Goal: Complete application form

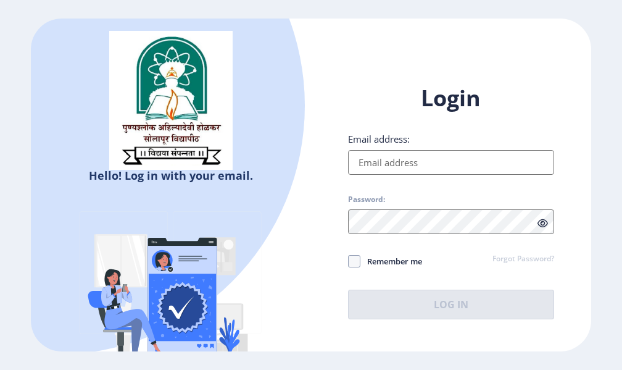
type input "[EMAIL_ADDRESS][DOMAIN_NAME]"
click at [544, 222] on icon at bounding box center [542, 222] width 10 height 9
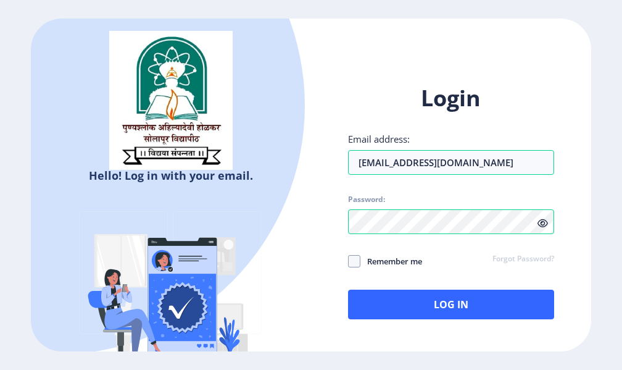
click at [544, 222] on icon at bounding box center [542, 222] width 10 height 9
click at [354, 265] on span at bounding box center [354, 261] width 12 height 12
click at [349, 262] on input "Remember me" at bounding box center [348, 261] width 1 height 1
checkbox input "true"
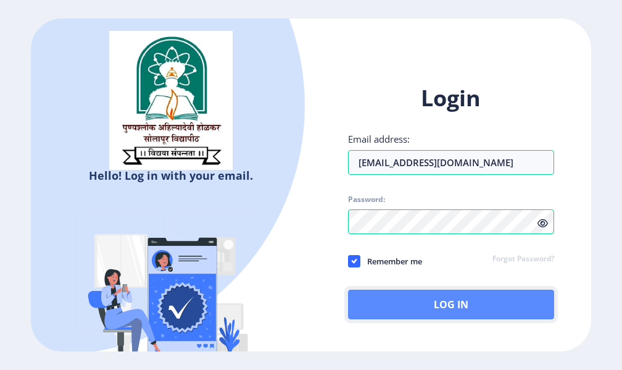
click at [455, 312] on button "Log In" at bounding box center [451, 304] width 206 height 30
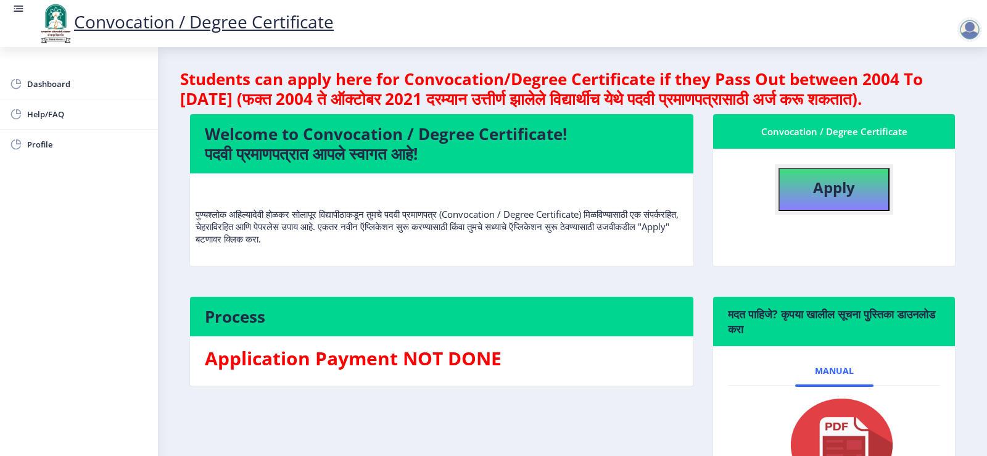
click at [621, 211] on button "Apply" at bounding box center [834, 189] width 111 height 43
select select
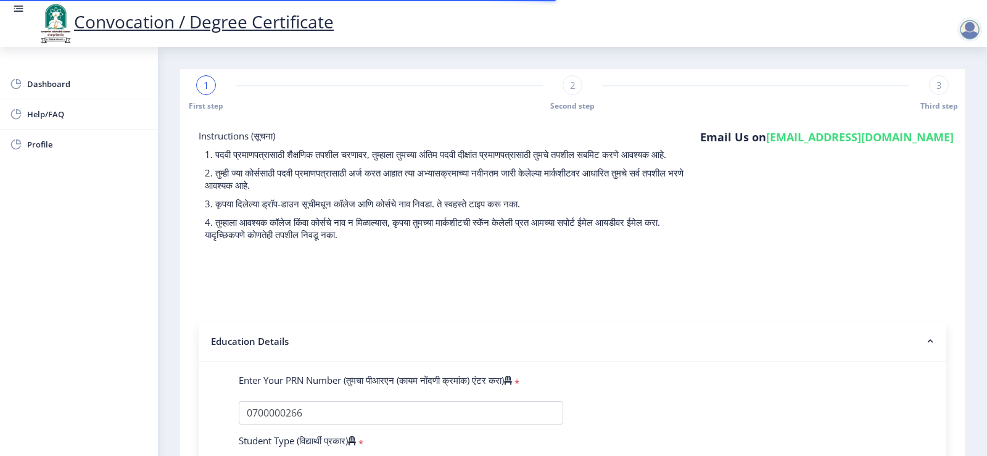
select select "Regular"
select select "2008"
select select "December"
select select "PASS CLASS"
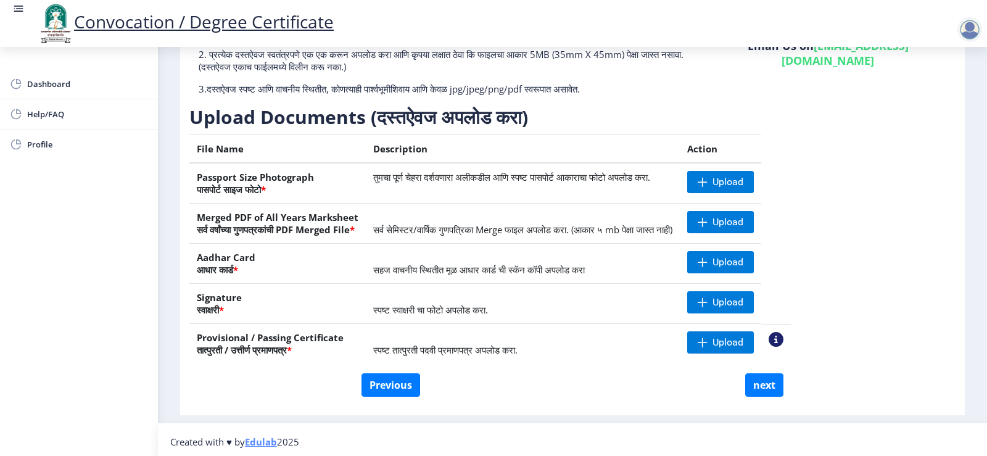
scroll to position [130, 0]
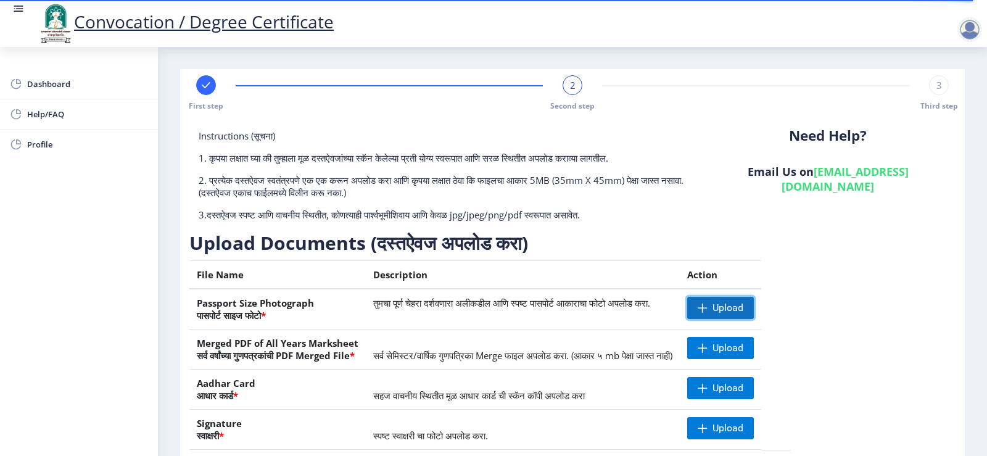
click at [744, 311] on span "Upload" at bounding box center [728, 308] width 31 height 12
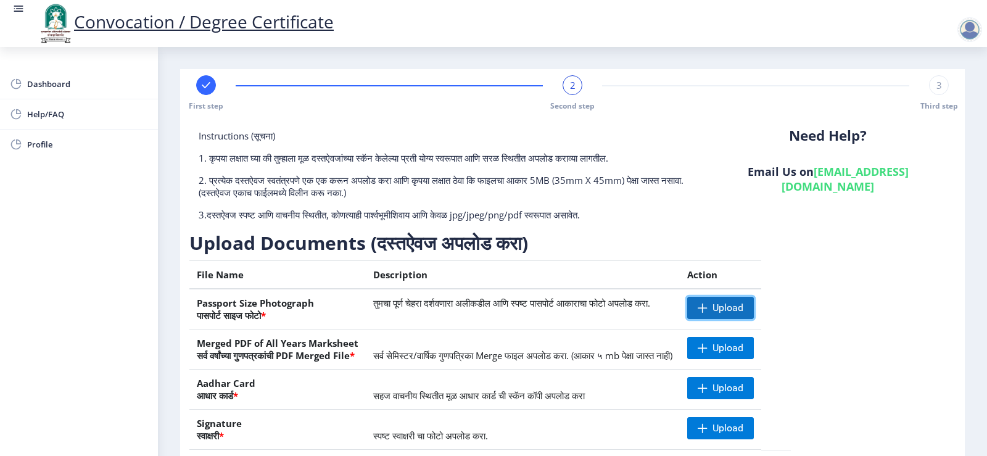
click at [744, 305] on span "Upload" at bounding box center [728, 308] width 31 height 12
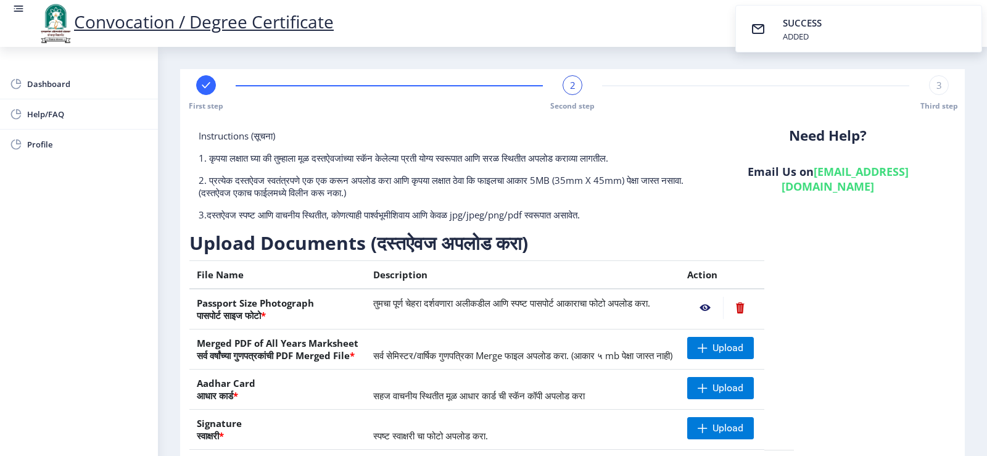
click at [723, 304] on nb-action at bounding box center [705, 308] width 36 height 22
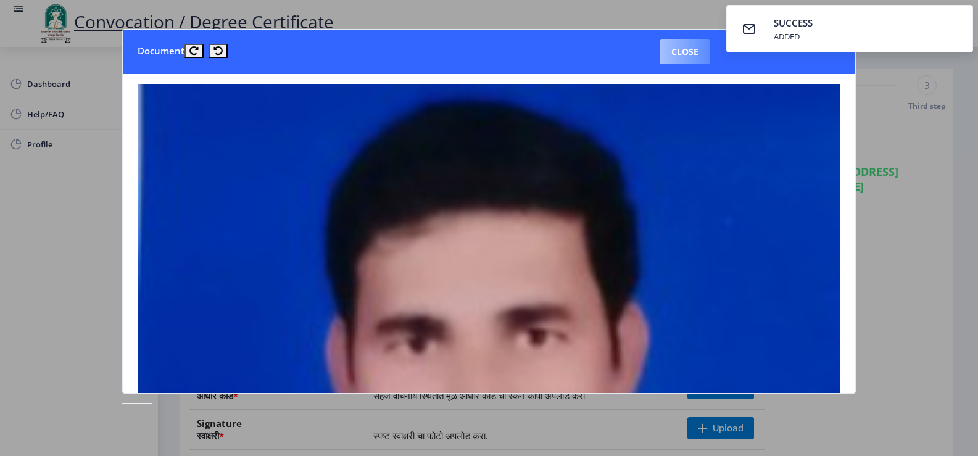
click at [688, 56] on button "Close" at bounding box center [685, 51] width 51 height 25
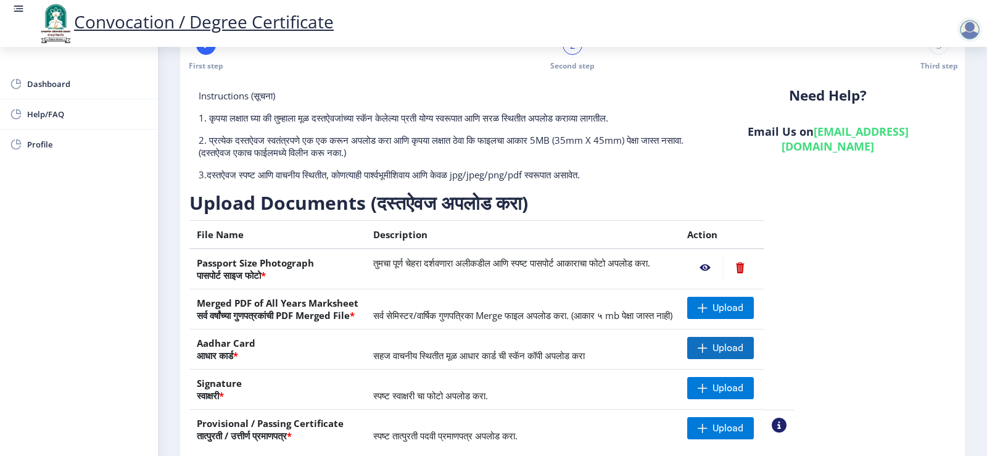
scroll to position [62, 0]
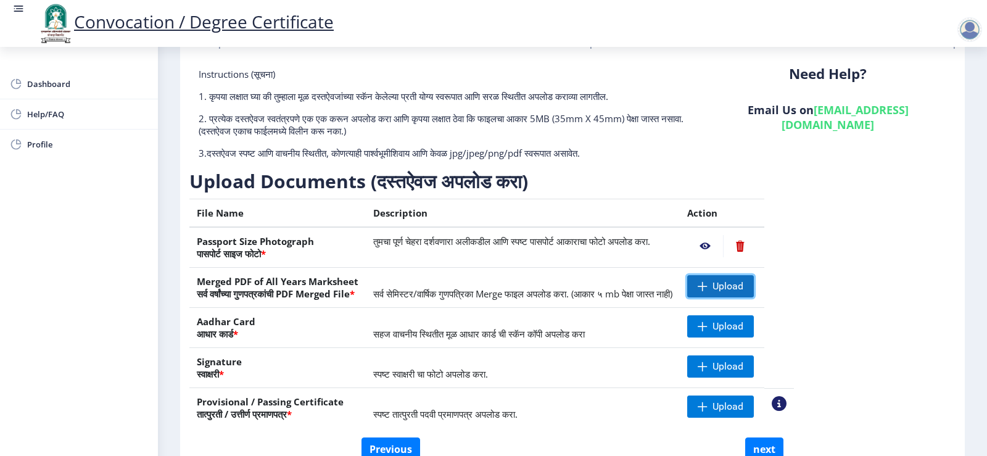
click at [754, 287] on span "Upload" at bounding box center [720, 286] width 67 height 22
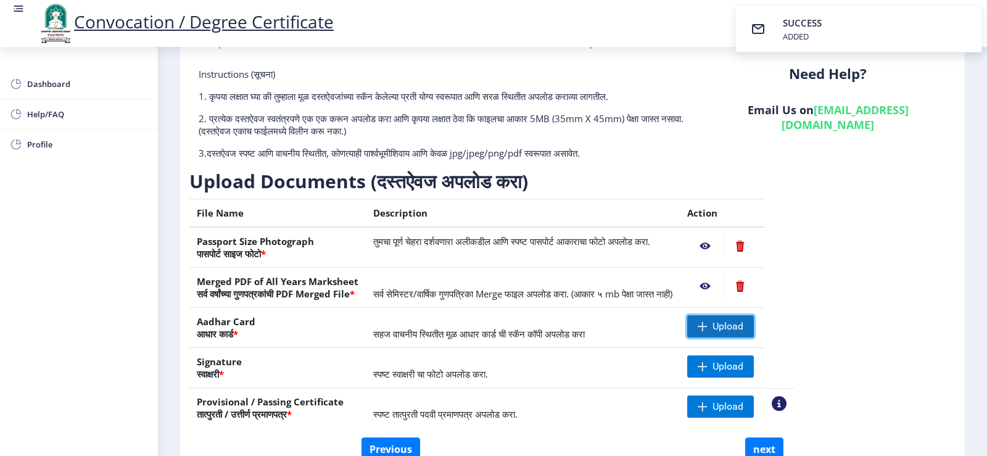
click at [744, 328] on span "Upload" at bounding box center [728, 326] width 31 height 12
click at [744, 363] on span "Upload" at bounding box center [728, 366] width 31 height 12
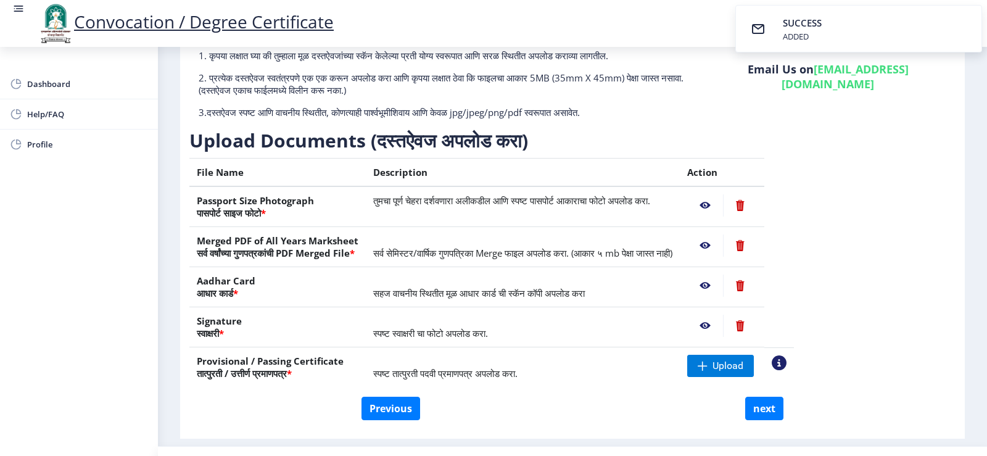
scroll to position [130, 0]
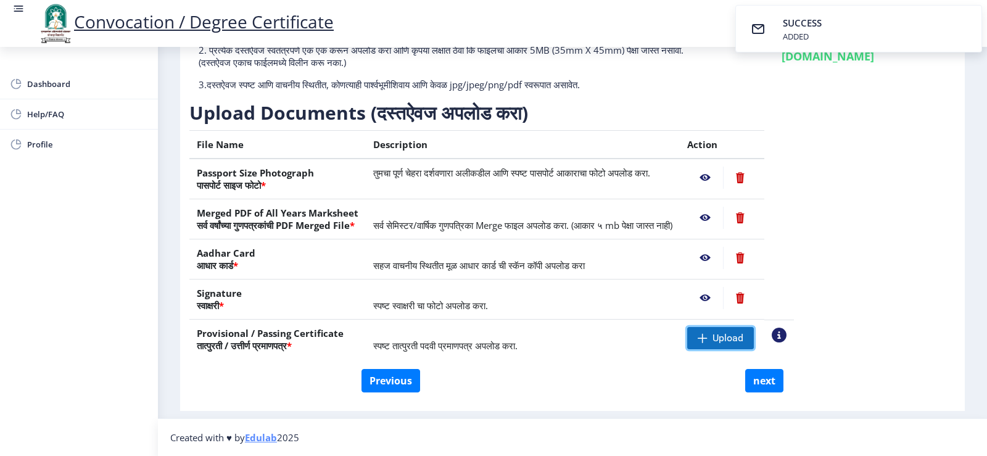
click at [744, 338] on span "Upload" at bounding box center [728, 338] width 31 height 12
click at [761, 383] on button "next" at bounding box center [764, 380] width 38 height 23
select select
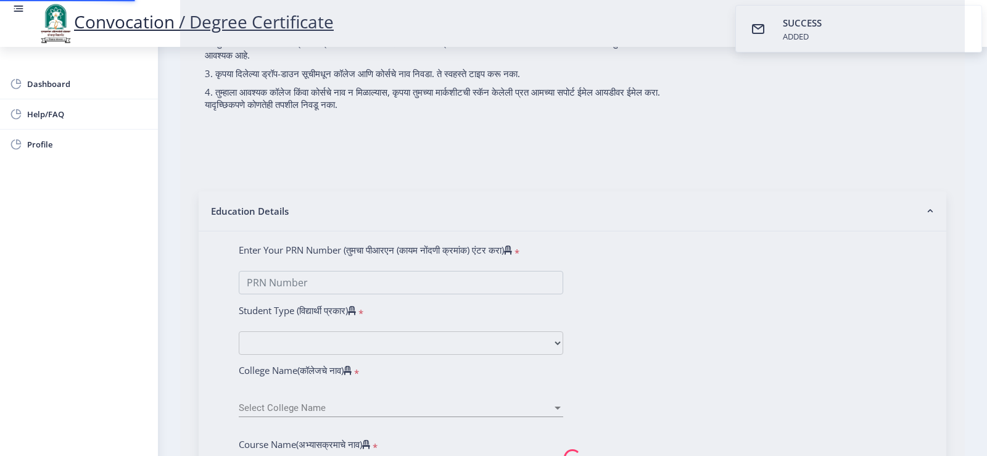
scroll to position [0, 0]
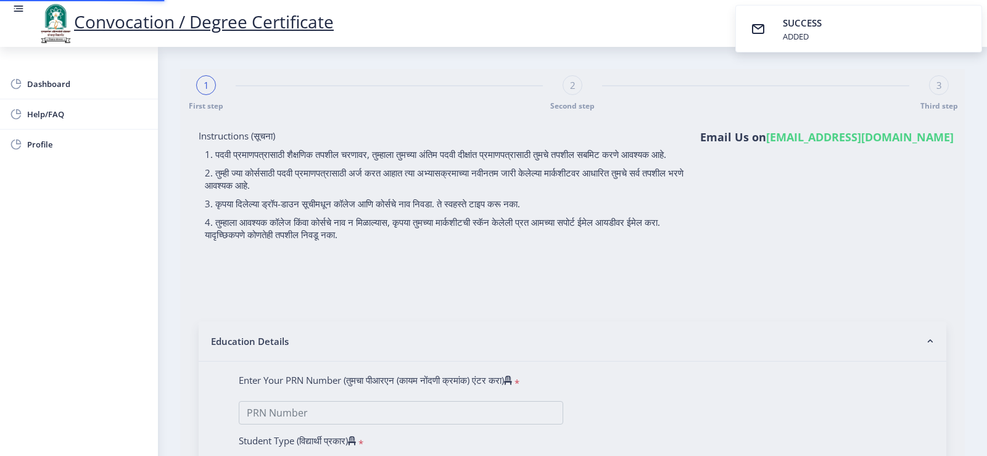
select select
type input "0700000266"
select select "Regular"
select select "2008"
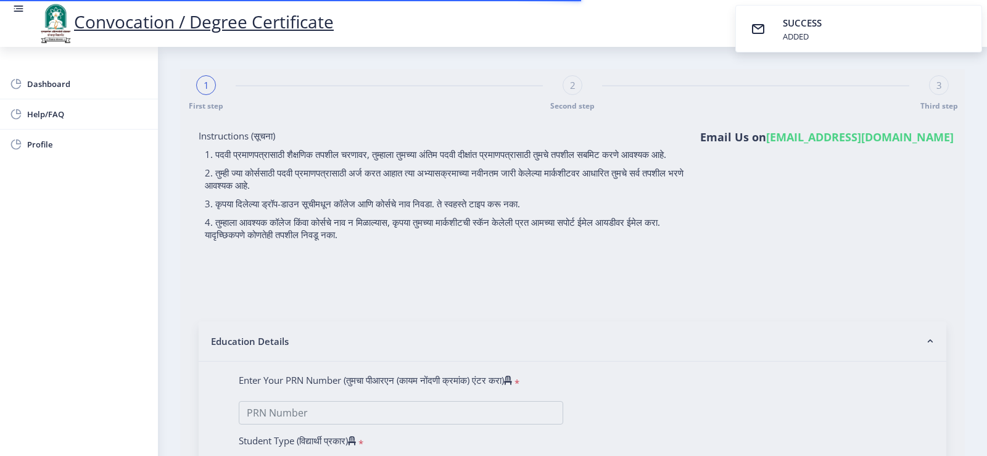
select select "December"
select select "PASS CLASS"
type input "1264"
select select "English"
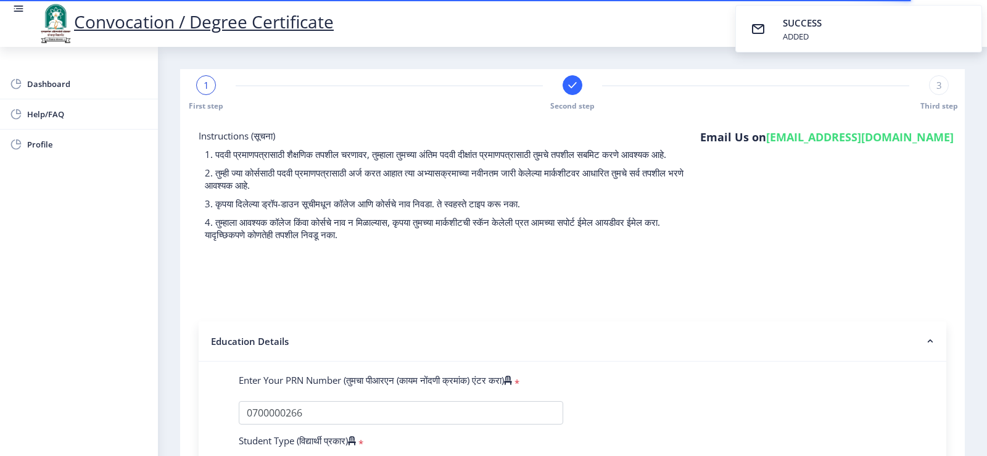
select select
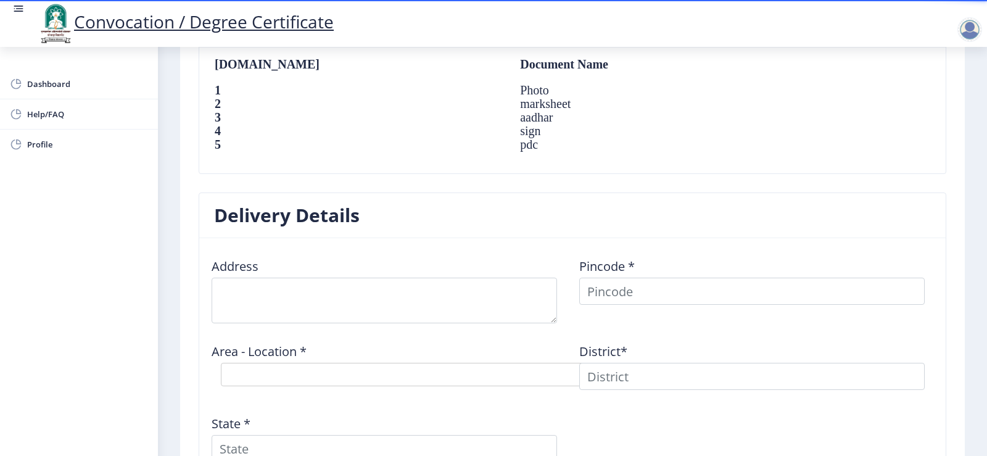
scroll to position [879, 0]
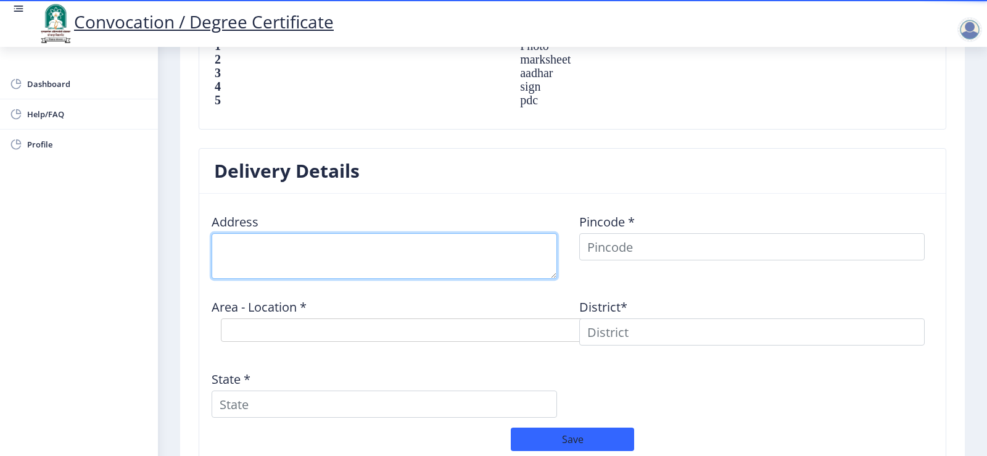
click at [262, 250] on textarea at bounding box center [385, 256] width 346 height 46
type textarea "A/P-Sonand Tal- Sangola Dist-[GEOGRAPHIC_DATA]"
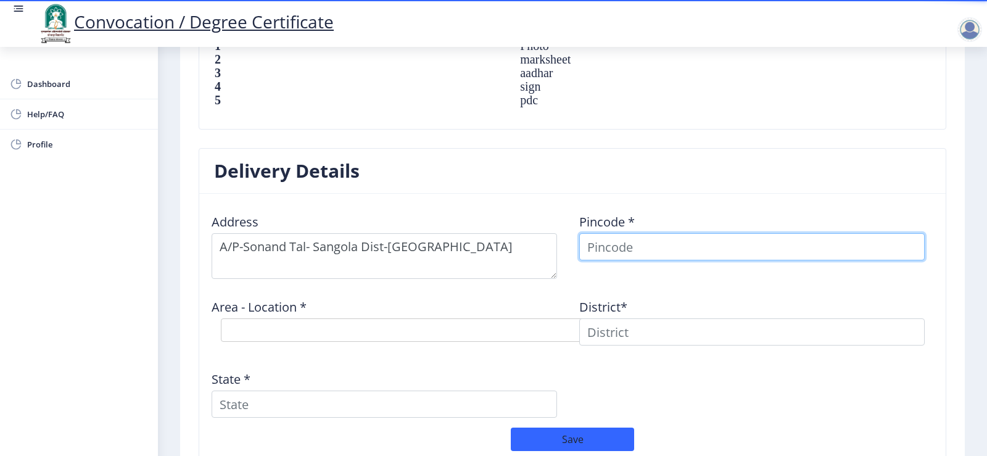
click at [632, 259] on input at bounding box center [752, 246] width 346 height 27
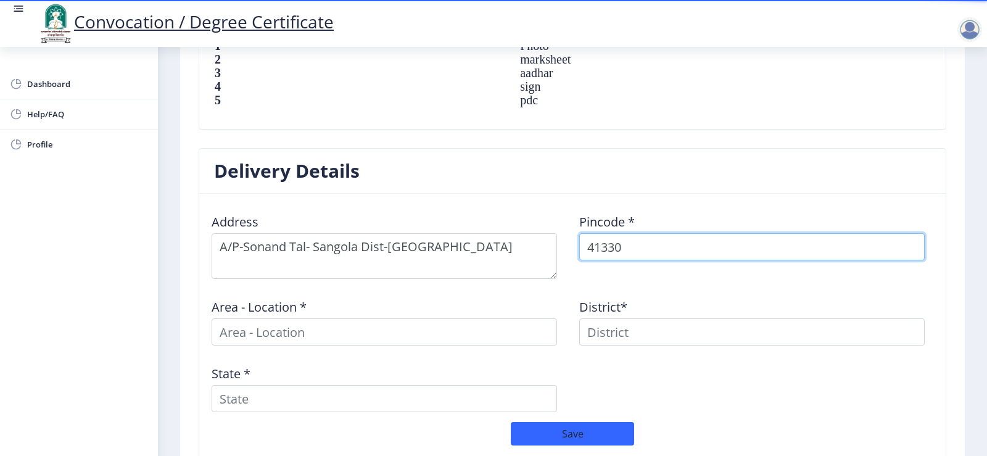
type input "413309"
select select
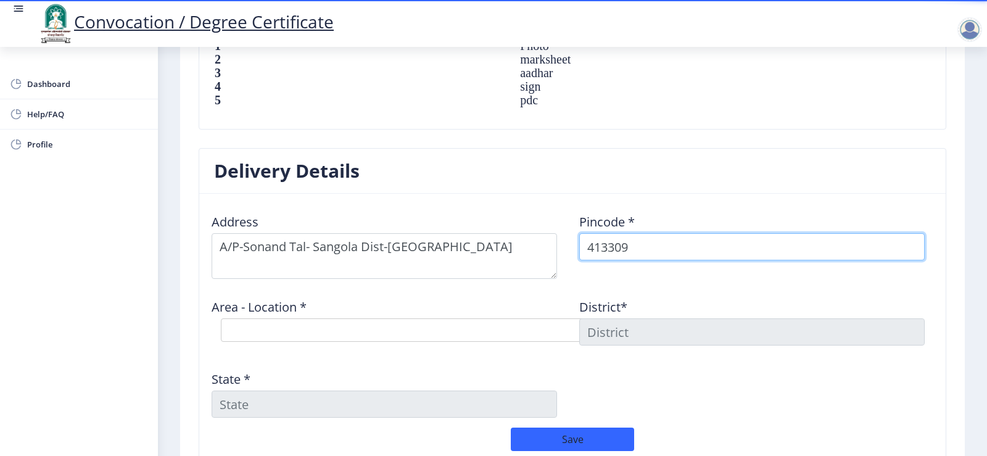
type input "413309"
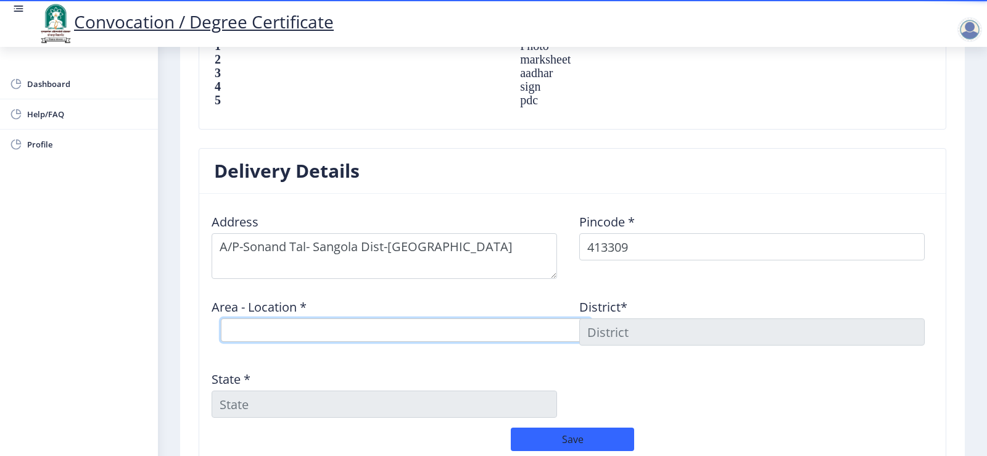
select select "9: Object"
type input "SOLAPUR"
type input "[GEOGRAPHIC_DATA]"
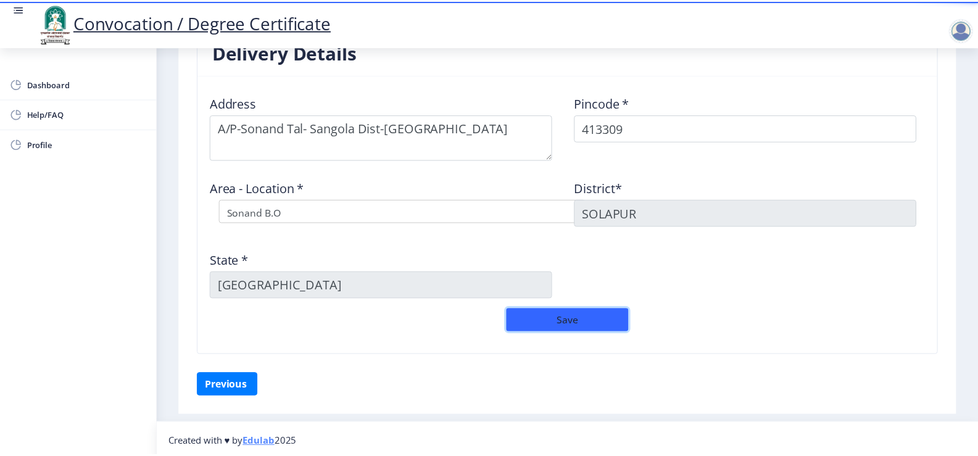
scroll to position [1003, 0]
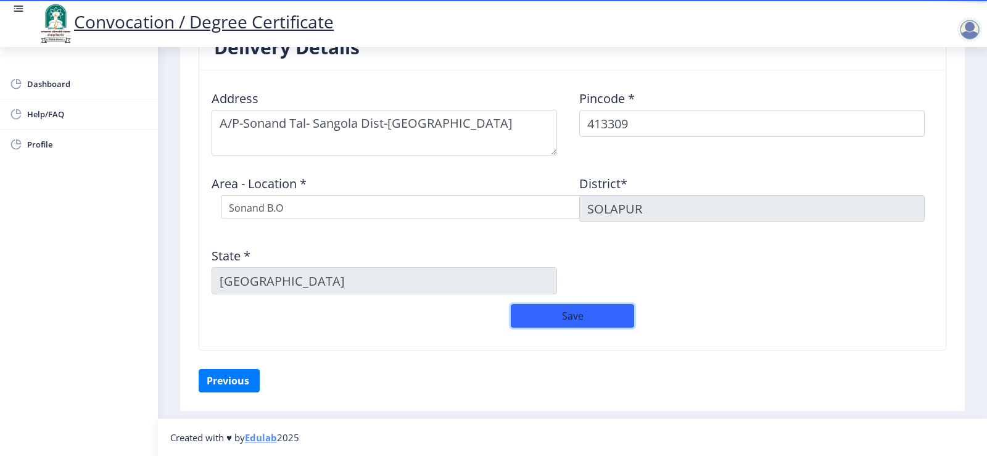
click at [559, 313] on button "Save" at bounding box center [572, 315] width 123 height 23
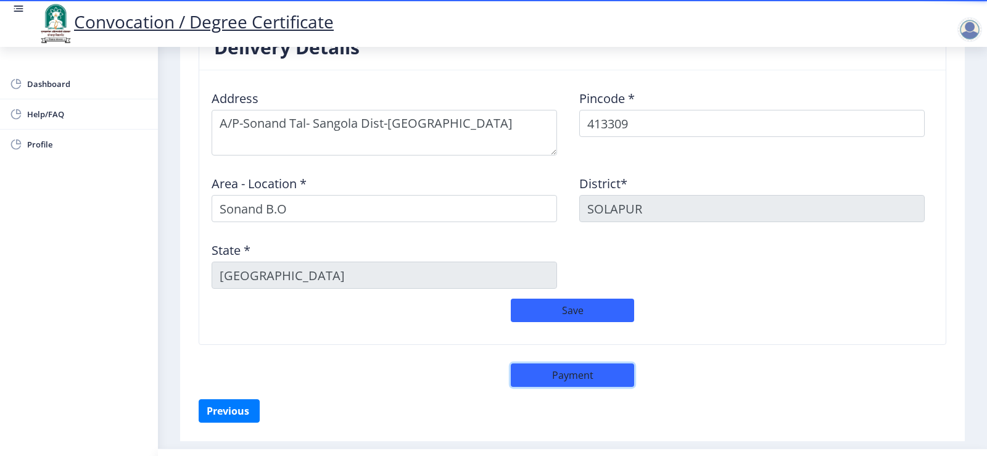
click at [575, 374] on button "Payment" at bounding box center [572, 374] width 123 height 23
select select "sealed"
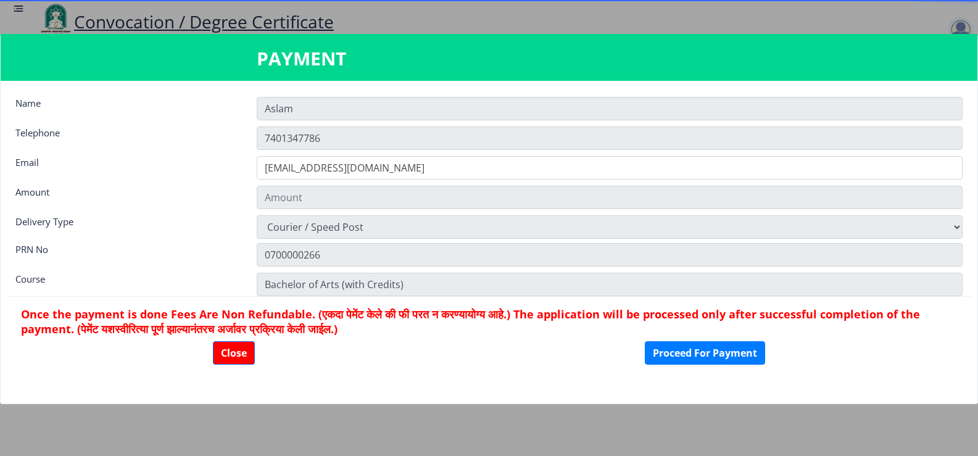
type input "1885"
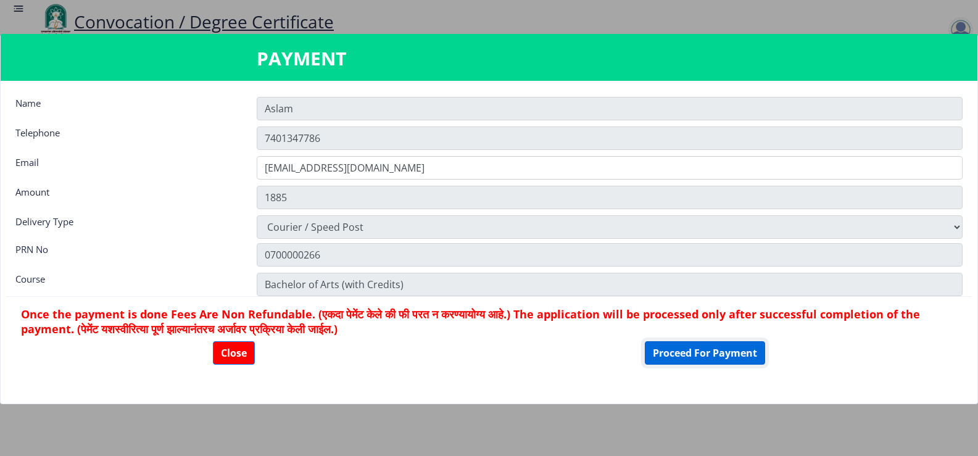
click at [705, 357] on button "Proceed For Payment" at bounding box center [705, 352] width 120 height 23
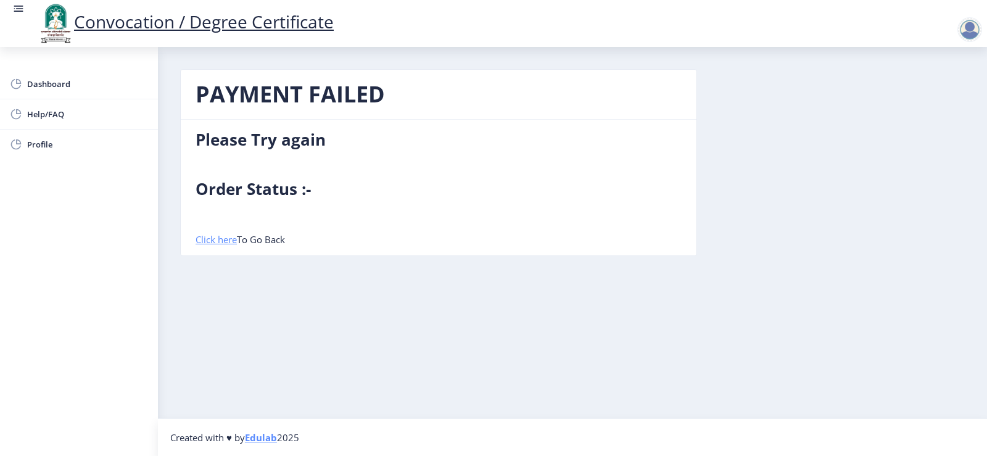
click at [213, 239] on link "Click here" at bounding box center [216, 239] width 41 height 12
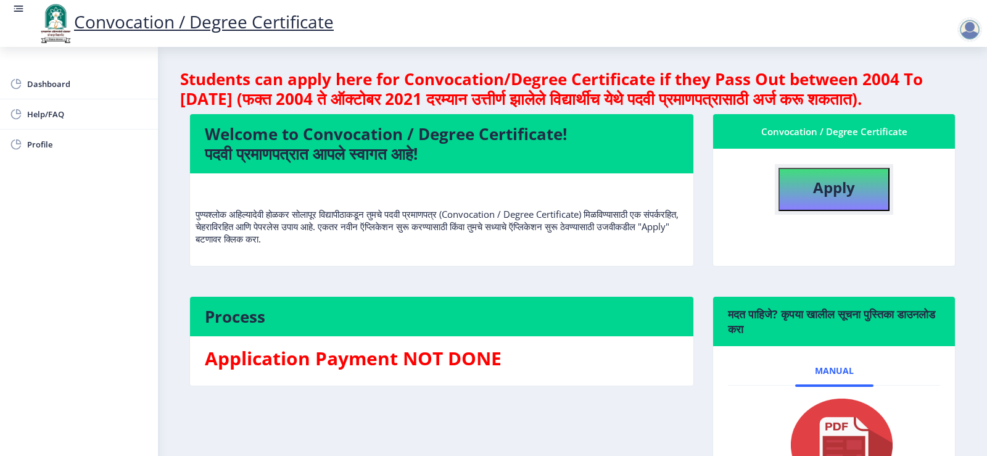
click at [832, 197] on b "Apply" at bounding box center [834, 187] width 42 height 20
select select
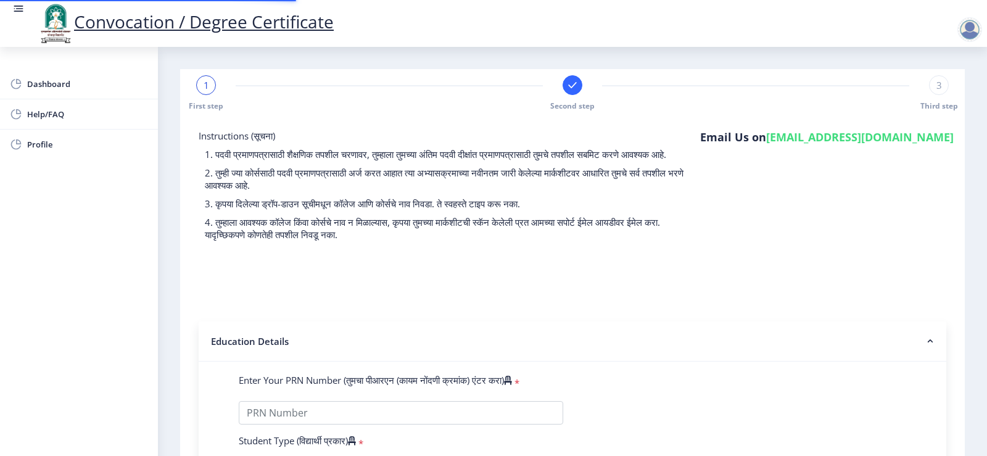
type input "0700000266"
select select "Regular"
select select "2008"
select select "December"
select select "PASS CLASS"
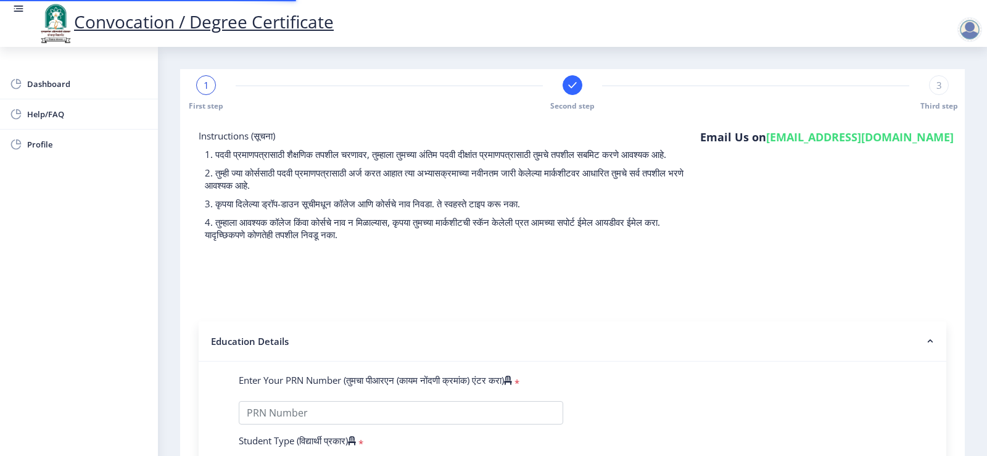
type input "1264"
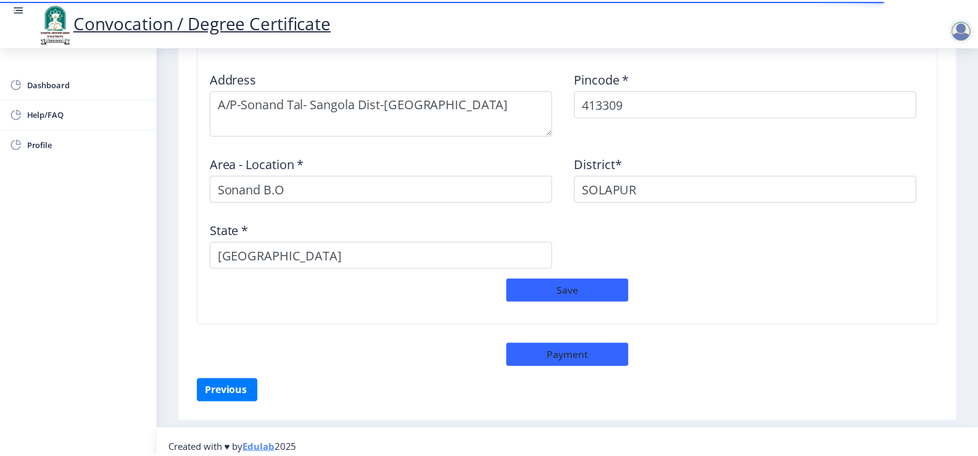
scroll to position [1033, 0]
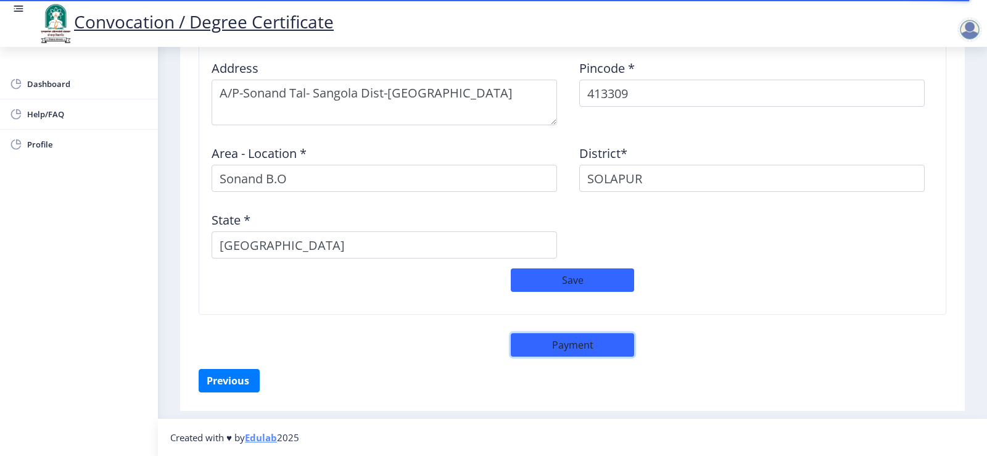
click at [574, 342] on button "Payment" at bounding box center [572, 344] width 123 height 23
select select "sealed"
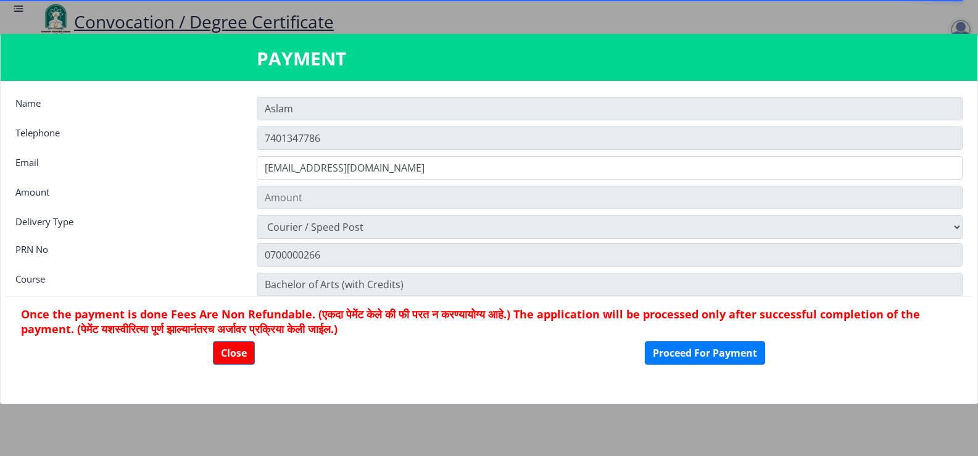
scroll to position [1032, 0]
type input "1885"
click at [715, 352] on button "Proceed For Payment" at bounding box center [705, 352] width 120 height 23
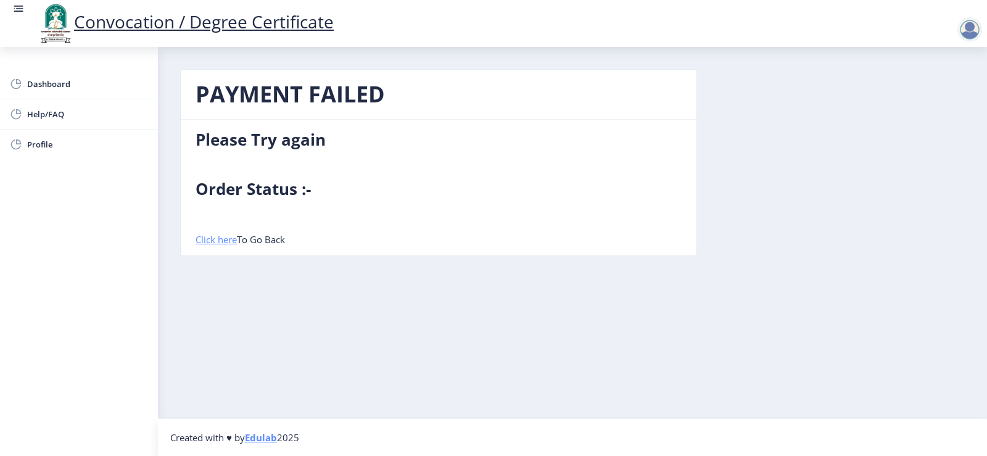
click at [206, 241] on link "Click here" at bounding box center [216, 239] width 41 height 12
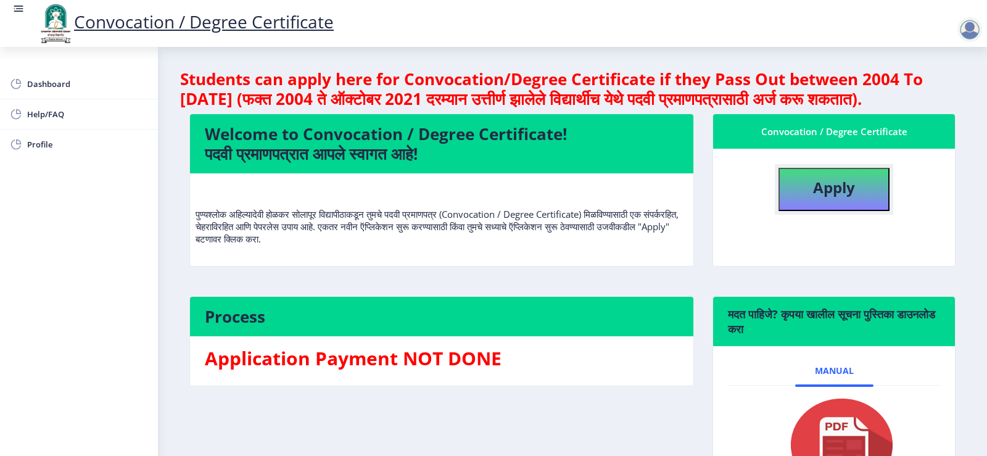
click at [821, 197] on b "Apply" at bounding box center [834, 187] width 42 height 20
select select
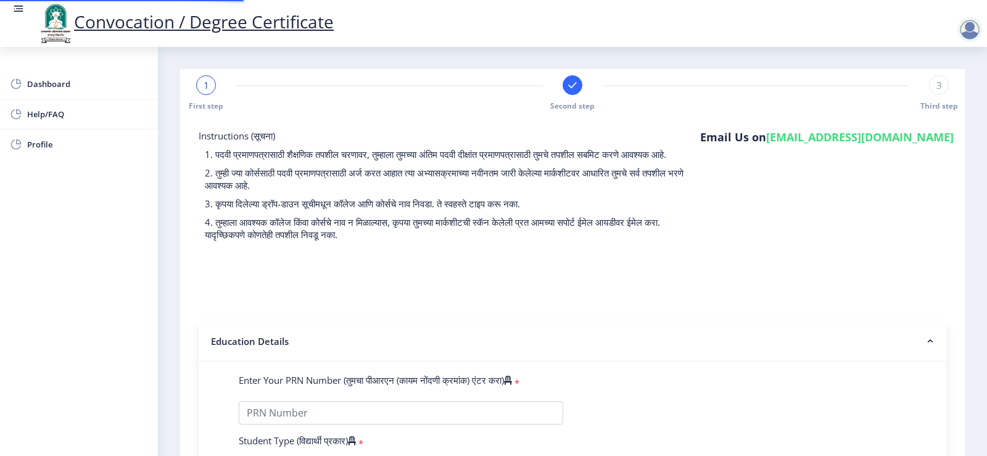
type input "0700000266"
select select "Regular"
select select "2008"
select select "December"
select select "PASS CLASS"
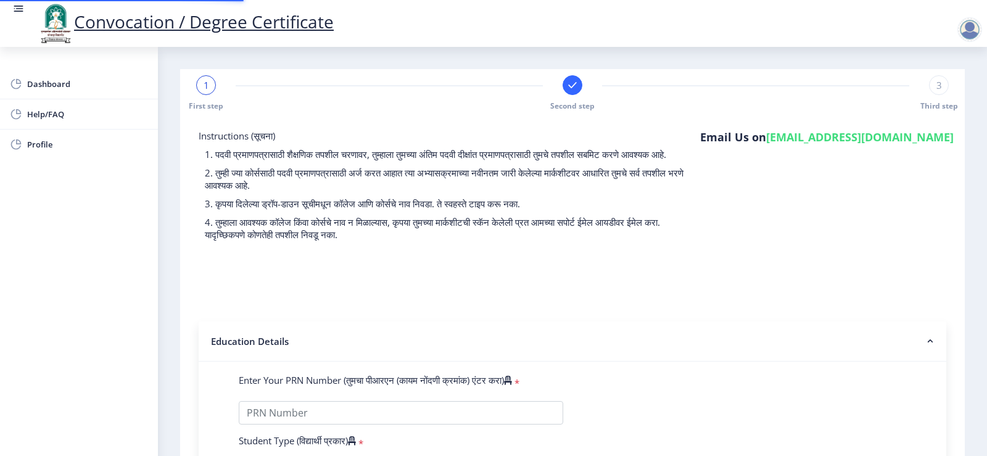
type input "1264"
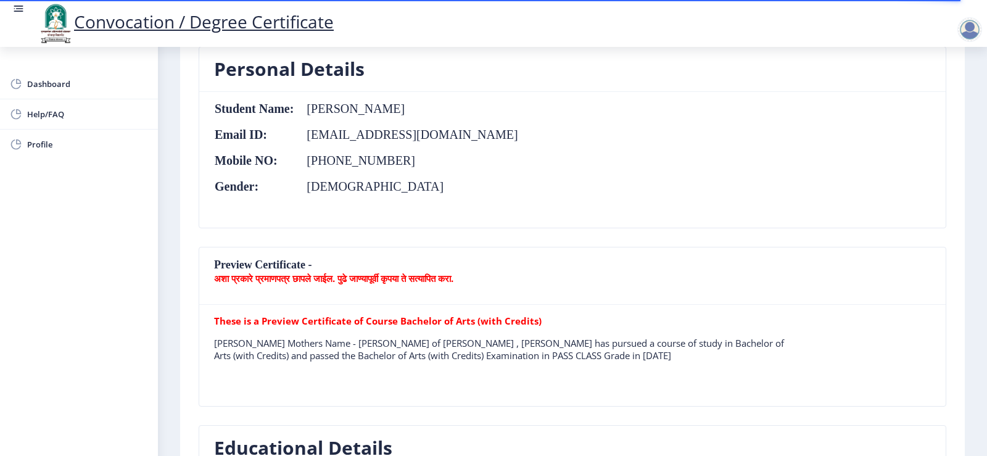
scroll to position [185, 0]
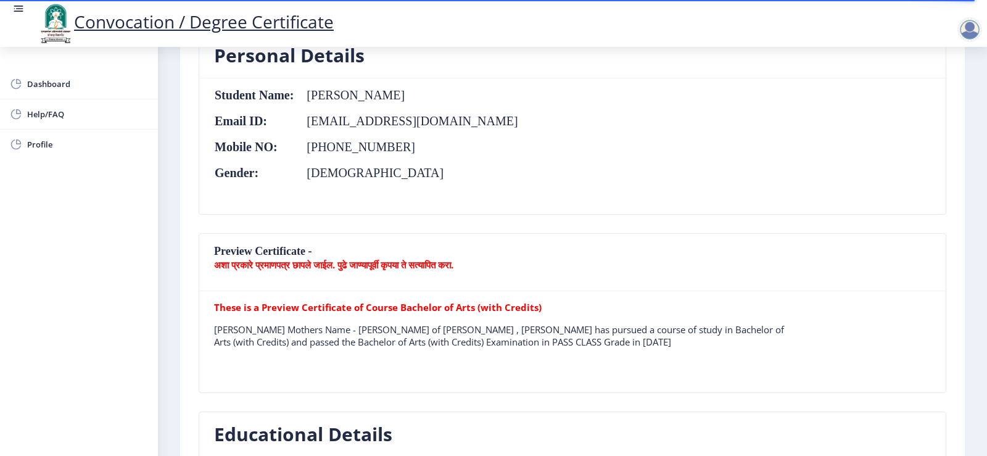
click at [302, 264] on b "अशा प्रकारे प्रमाणपत्र छापले जाईल. पुढे जाण्यापूर्वी कृपया ते सत्यापित करा." at bounding box center [333, 265] width 239 height 12
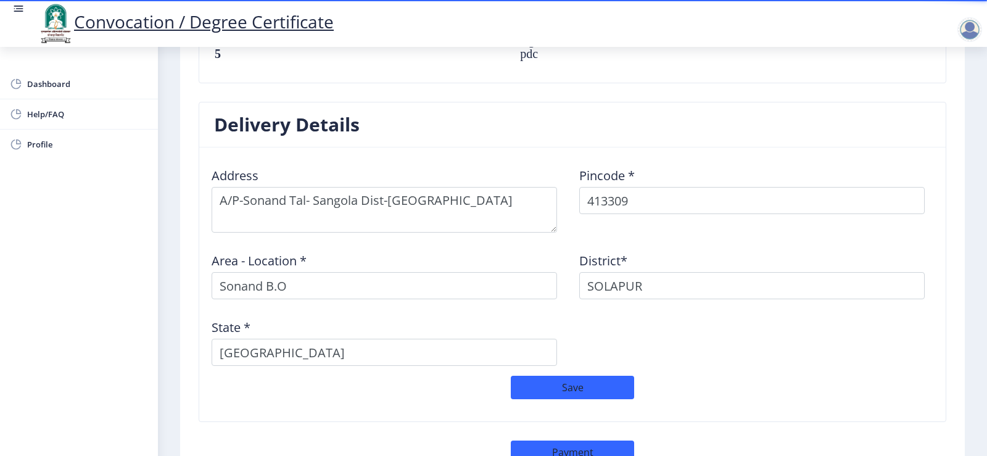
scroll to position [987, 0]
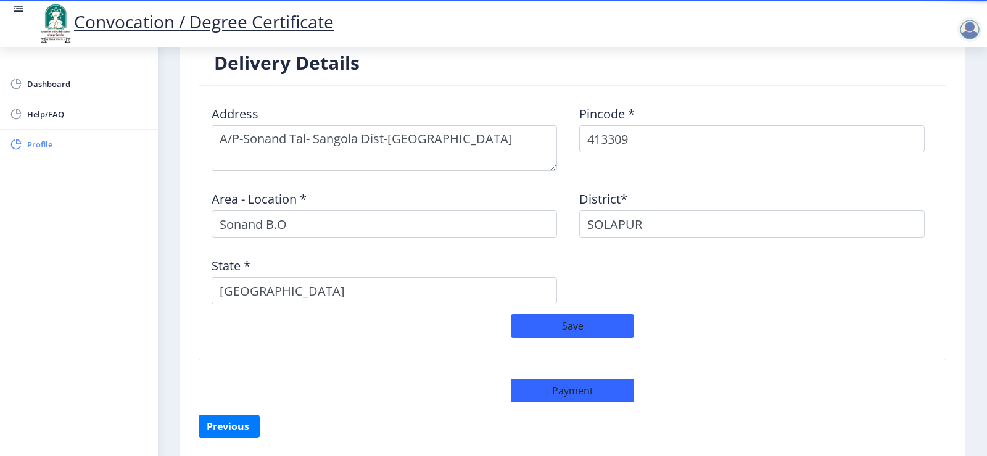
click at [43, 146] on span "Profile" at bounding box center [87, 144] width 121 height 15
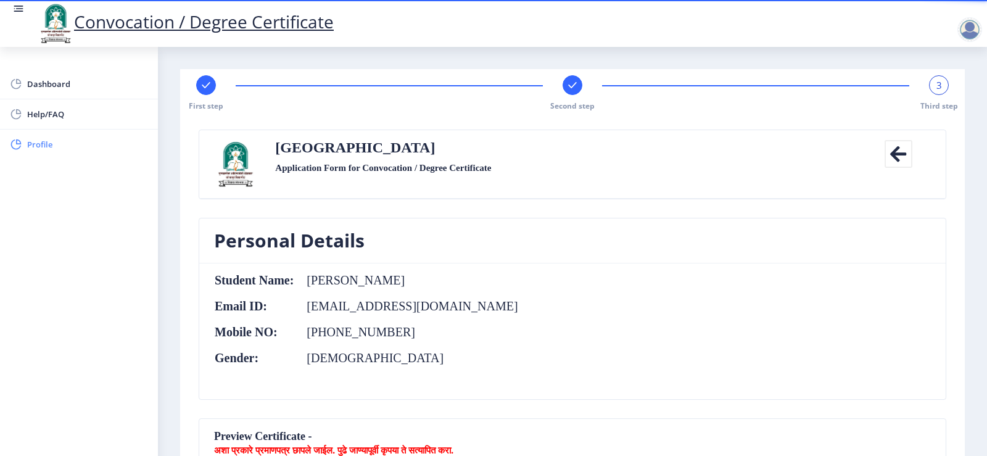
select select
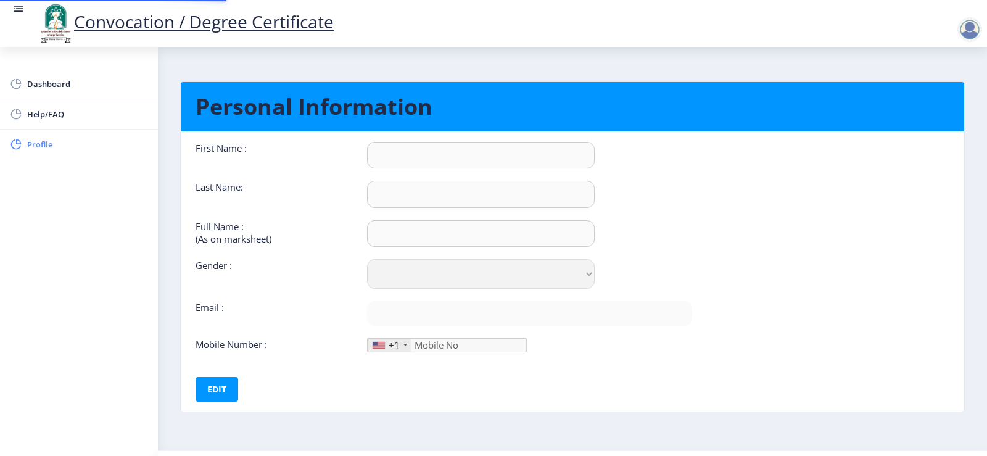
type input "Aslam"
type input "Shaikh"
type input "[PERSON_NAME]"
select select "[DEMOGRAPHIC_DATA]"
type input "[EMAIL_ADDRESS][DOMAIN_NAME]"
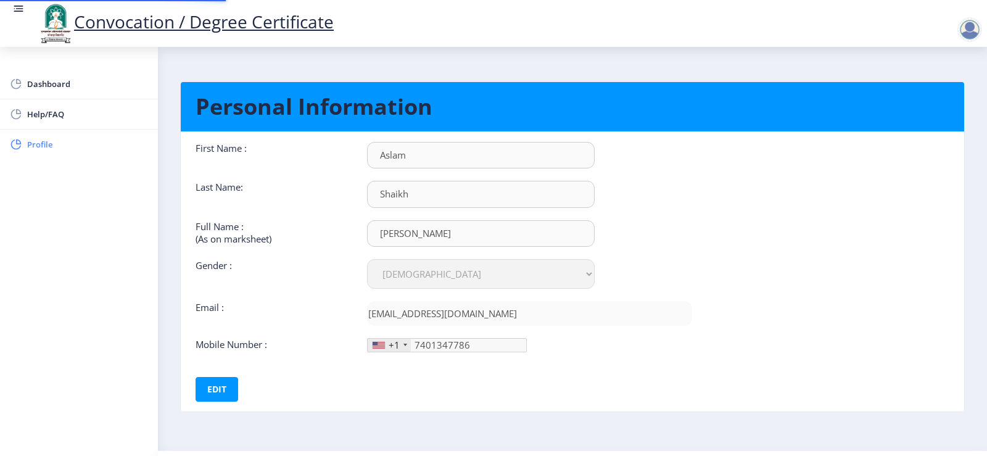
type input "[PHONE_NUMBER]"
click at [46, 85] on span "Dashboard" at bounding box center [87, 84] width 121 height 15
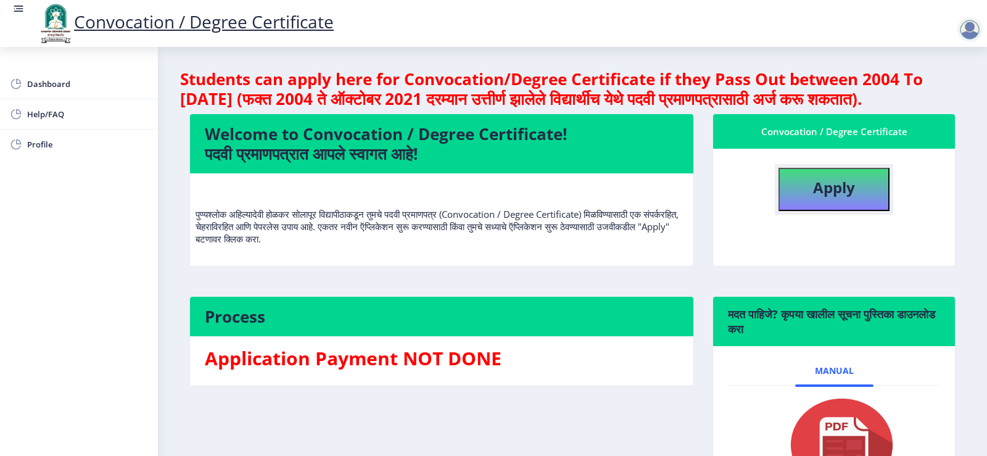
click at [822, 197] on b "Apply" at bounding box center [834, 187] width 42 height 20
select select
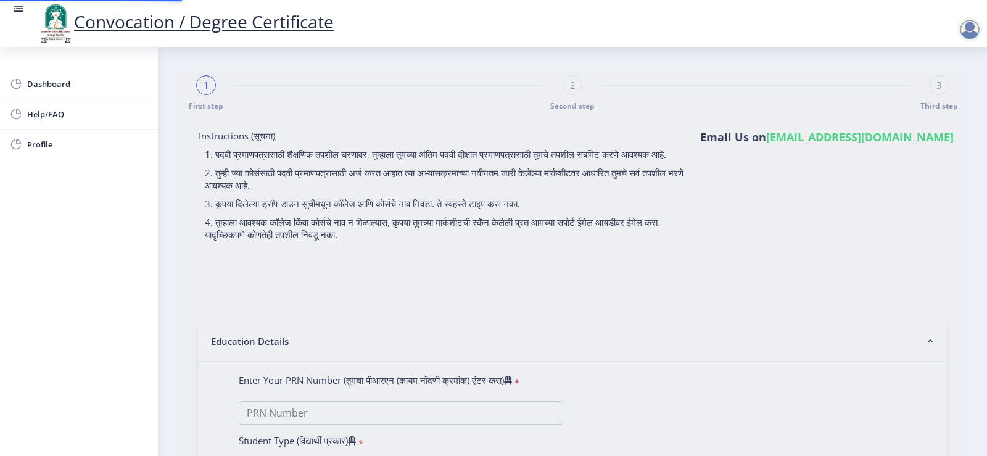
type input "0700000266"
select select "Regular"
select select "2008"
select select "December"
select select "PASS CLASS"
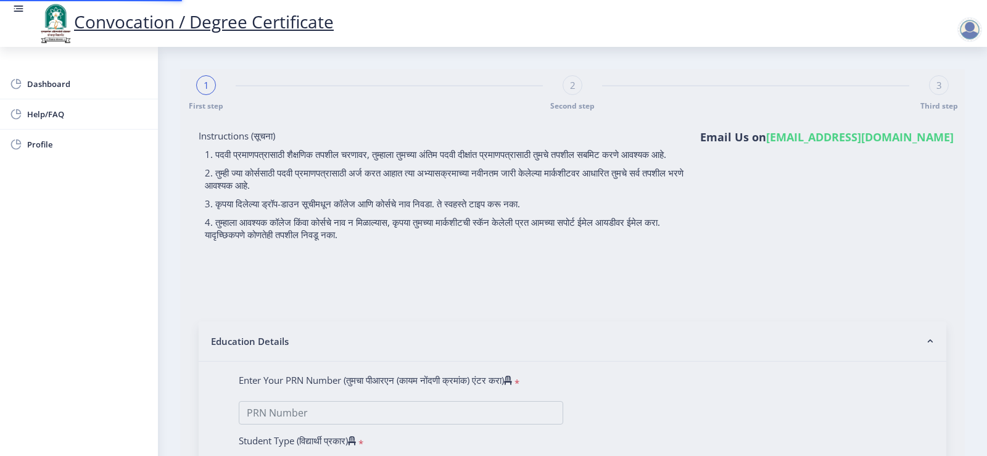
type input "1264"
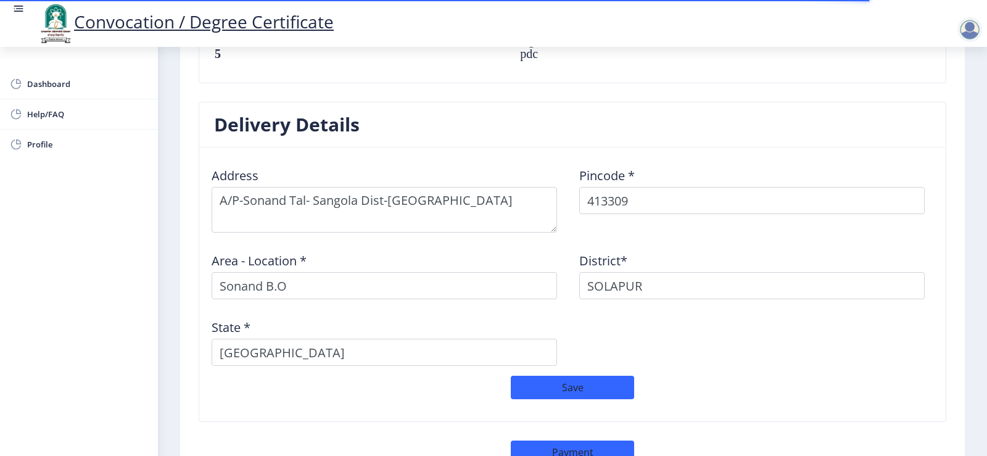
scroll to position [1033, 0]
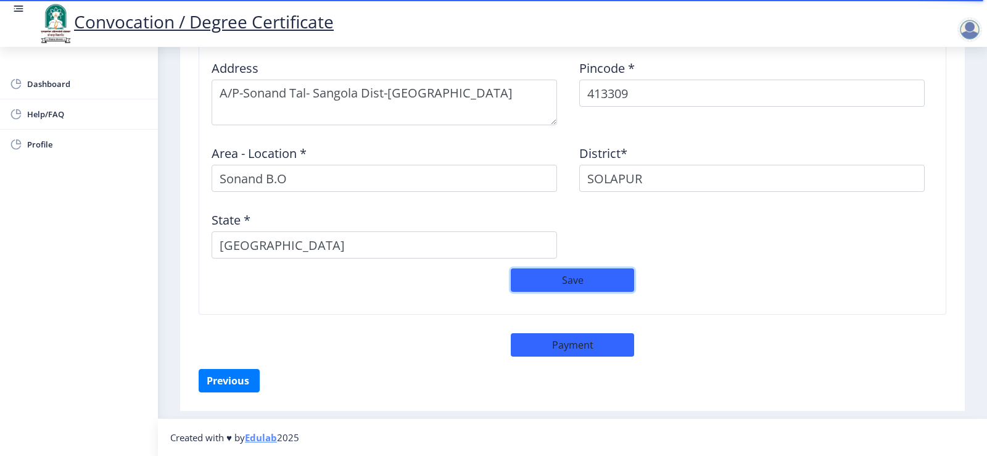
click at [544, 283] on button "Save" at bounding box center [572, 279] width 123 height 23
